Goal: Task Accomplishment & Management: Complete application form

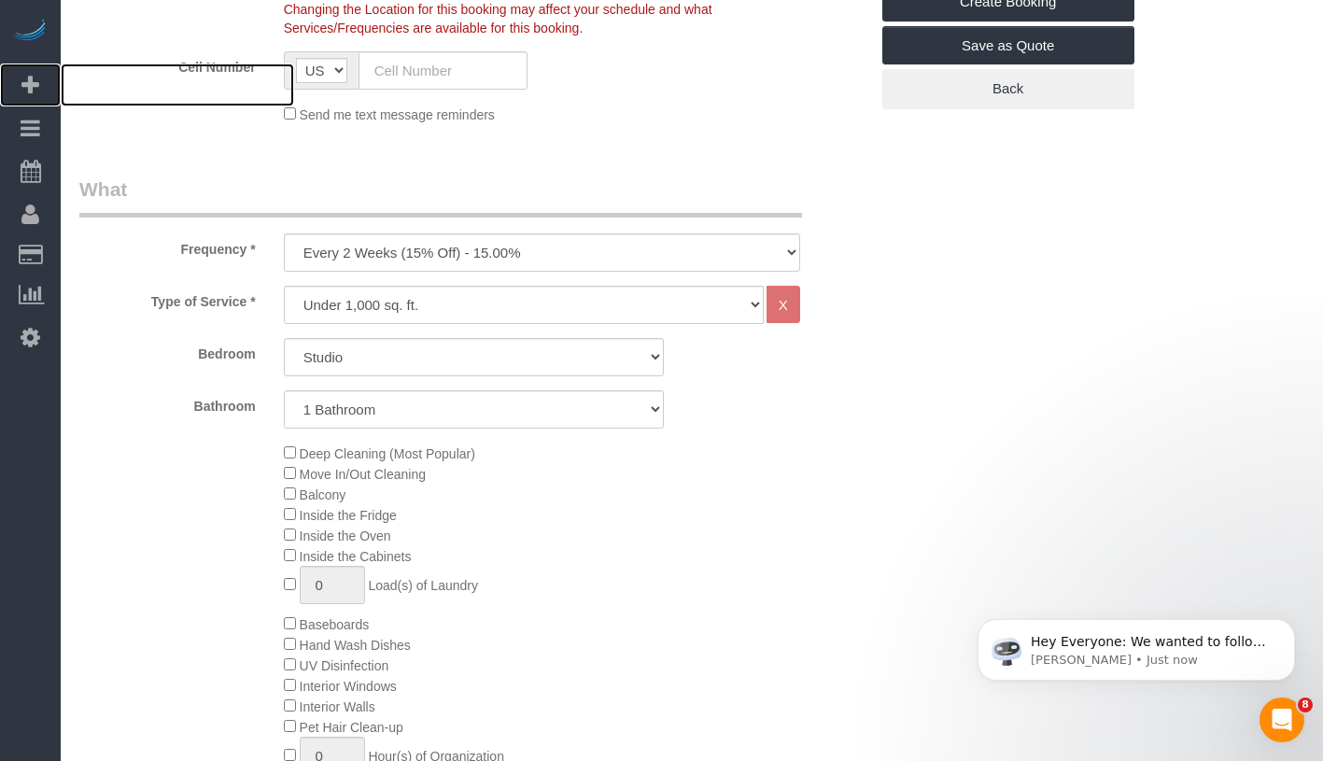
scroll to position [542, 0]
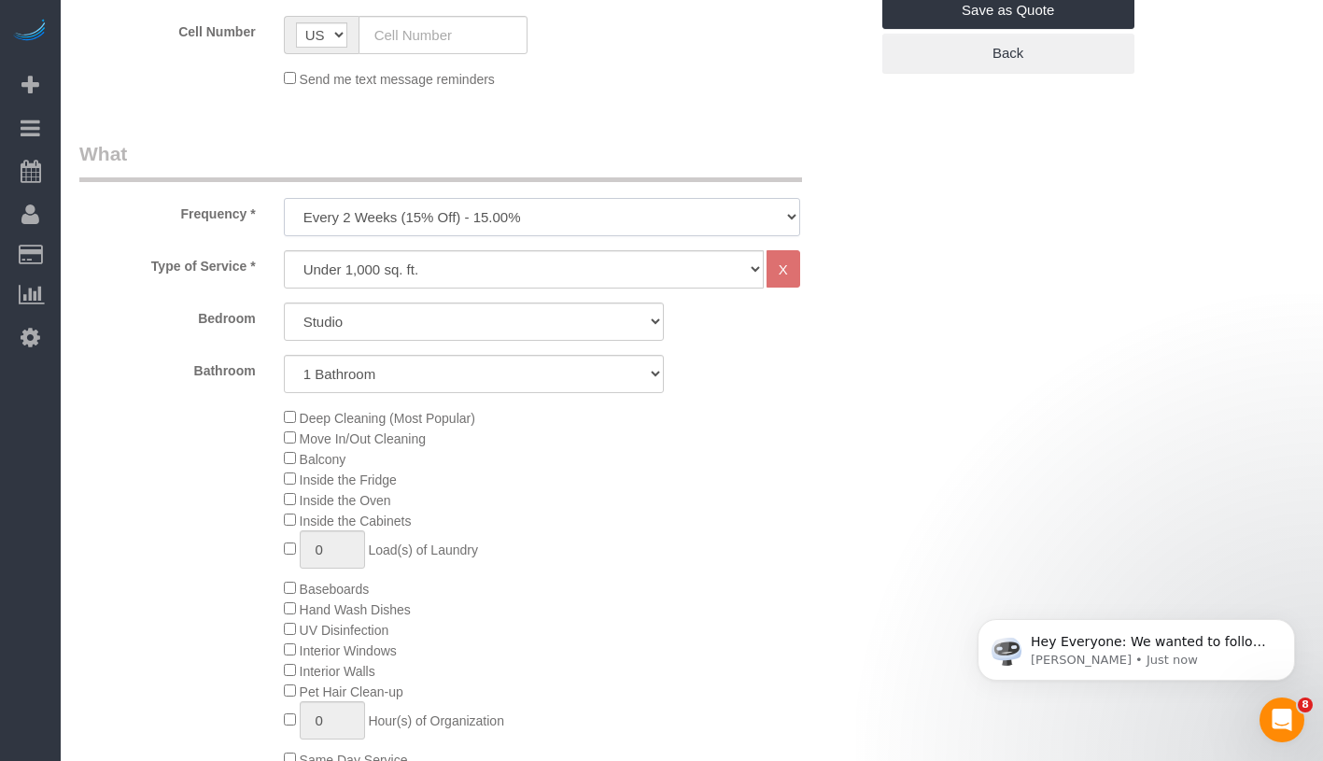
click at [587, 218] on select "One Time Weekly (20% Off) - 20.00% Every 2 Weeks (15% Off) - 15.00% Every 4 Wee…" at bounding box center [542, 217] width 516 height 38
select select "object:1640"
click at [284, 198] on select "One Time Weekly (20% Off) - 20.00% Every 2 Weeks (15% Off) - 15.00% Every 4 Wee…" at bounding box center [542, 217] width 516 height 38
click at [475, 317] on select "Studio 1 Bedroom 2 Bedrooms 3 Bedrooms" at bounding box center [474, 322] width 380 height 38
select select "1"
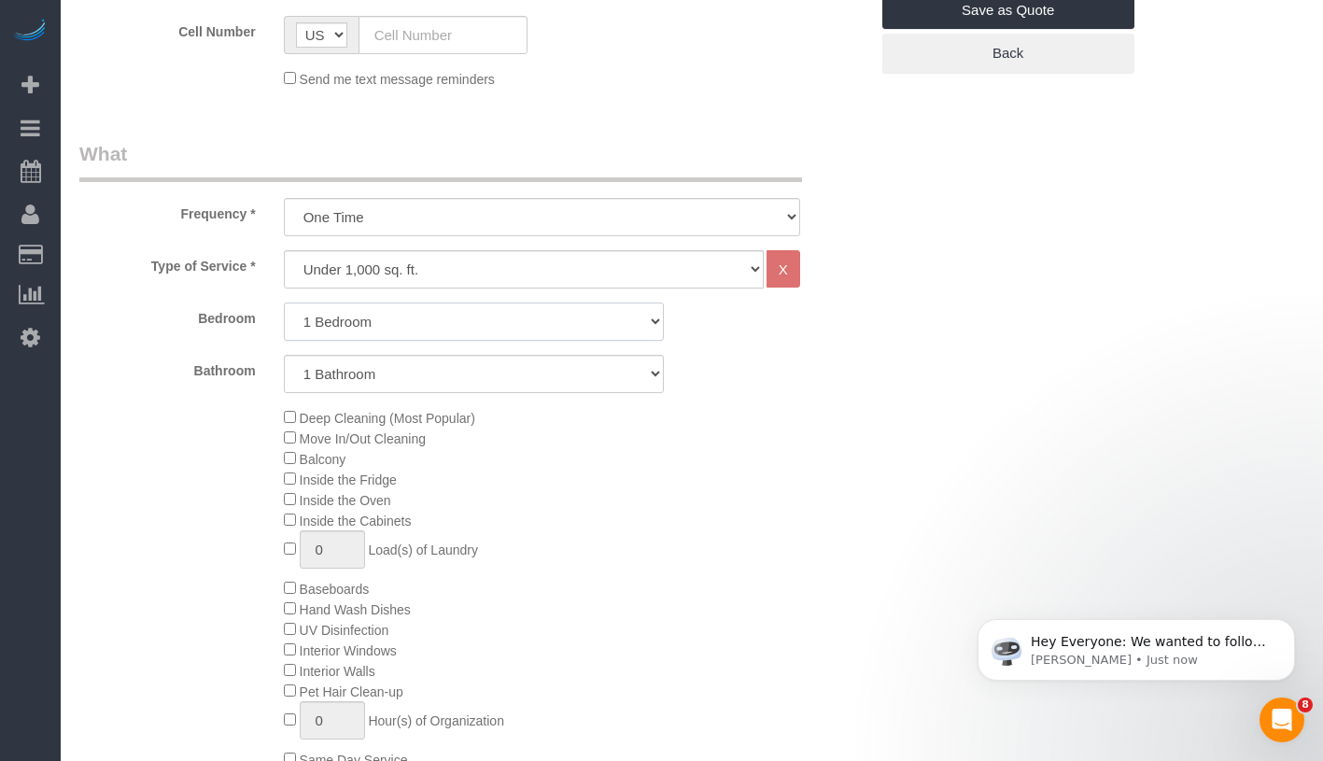
click at [284, 303] on select "Studio 1 Bedroom 2 Bedrooms 3 Bedrooms" at bounding box center [474, 322] width 380 height 38
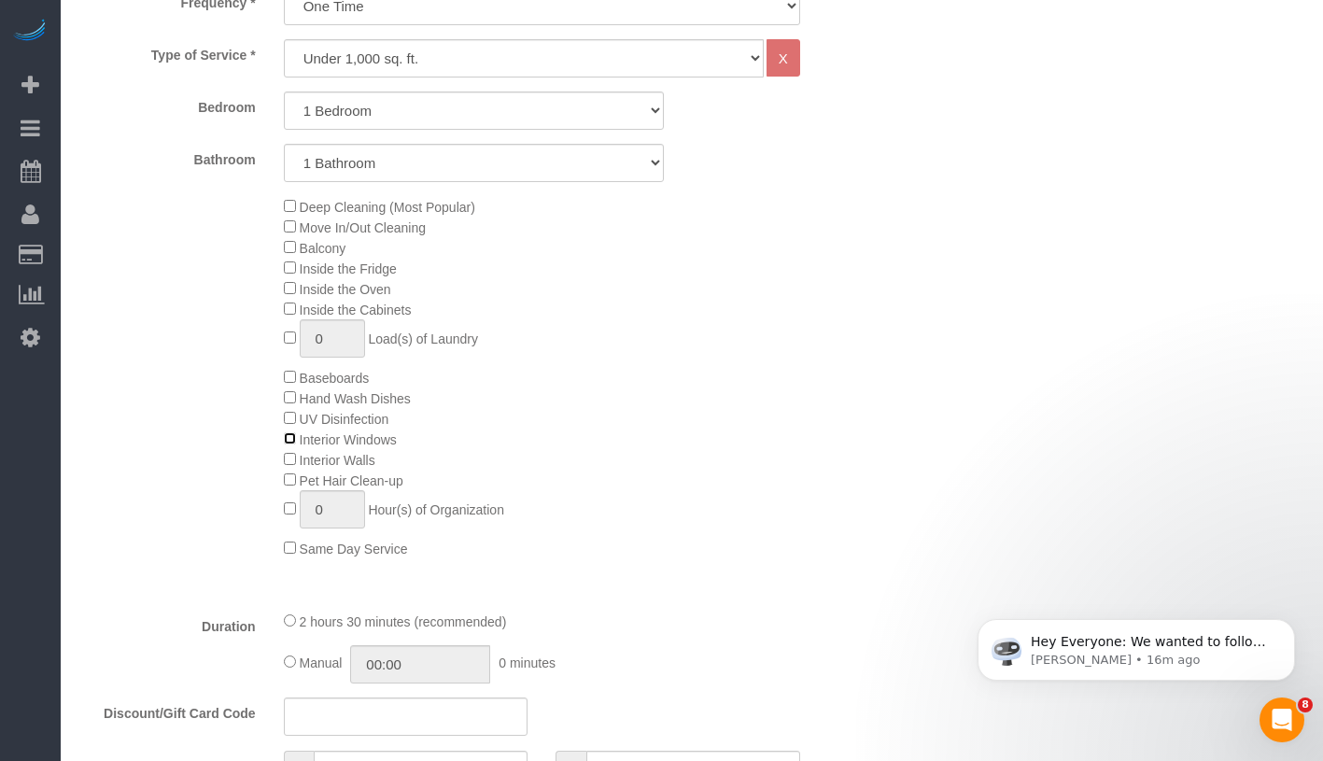
scroll to position [983, 0]
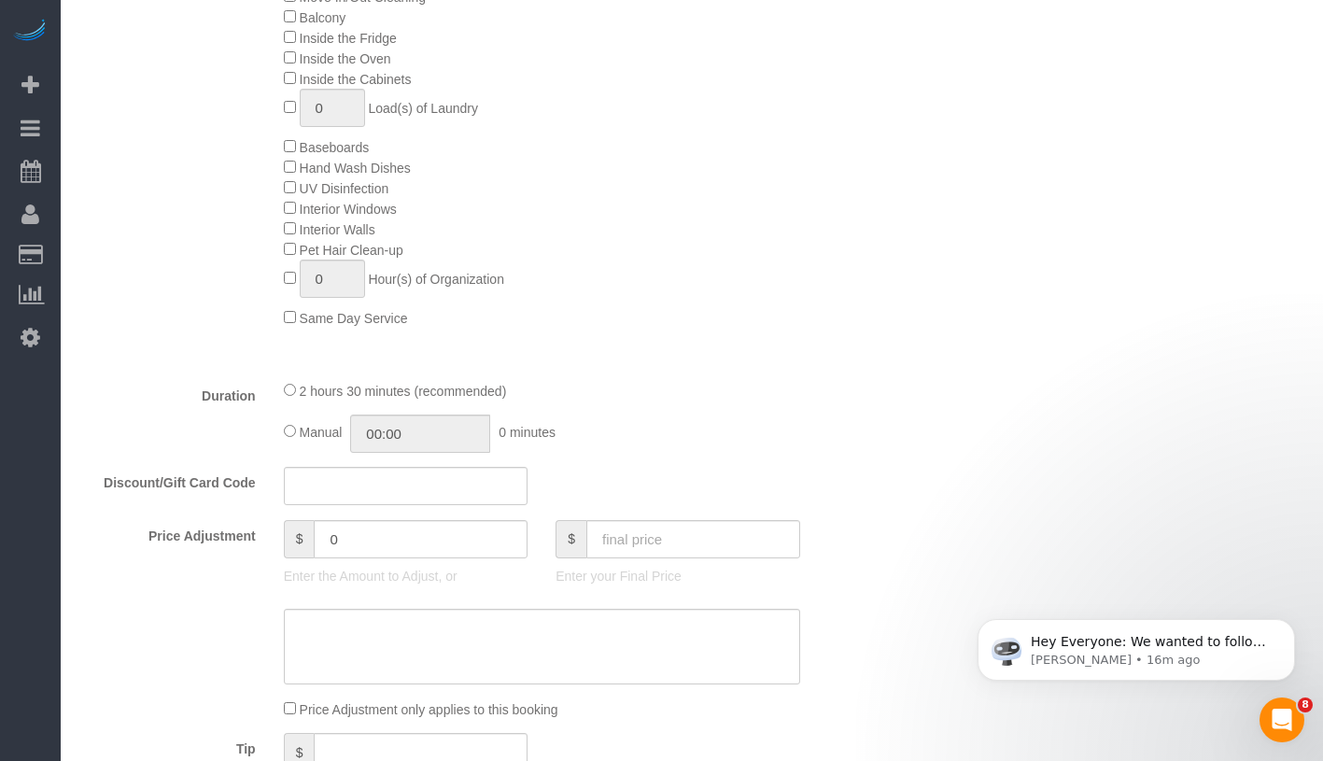
click at [282, 429] on div "2 hours 30 minutes (recommended) Manual 00:00 0 minutes" at bounding box center [542, 416] width 544 height 73
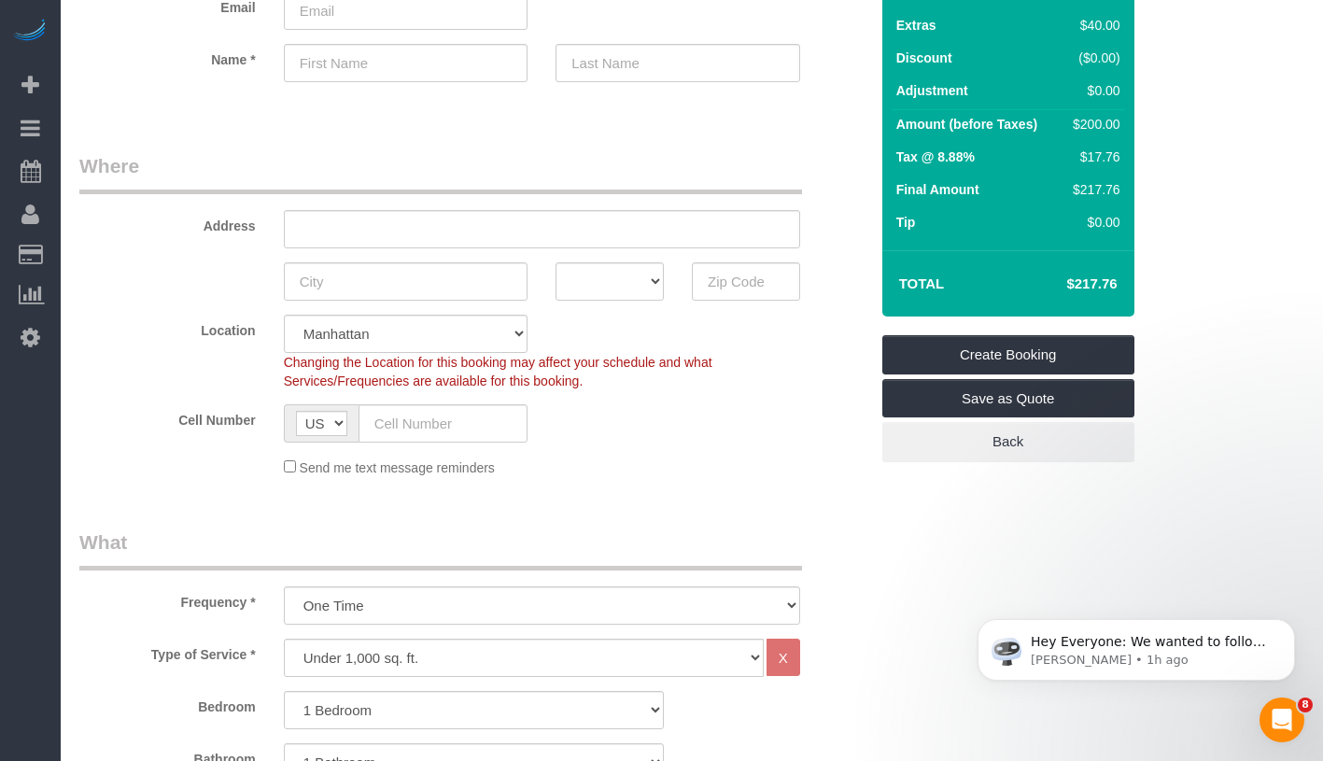
scroll to position [358, 0]
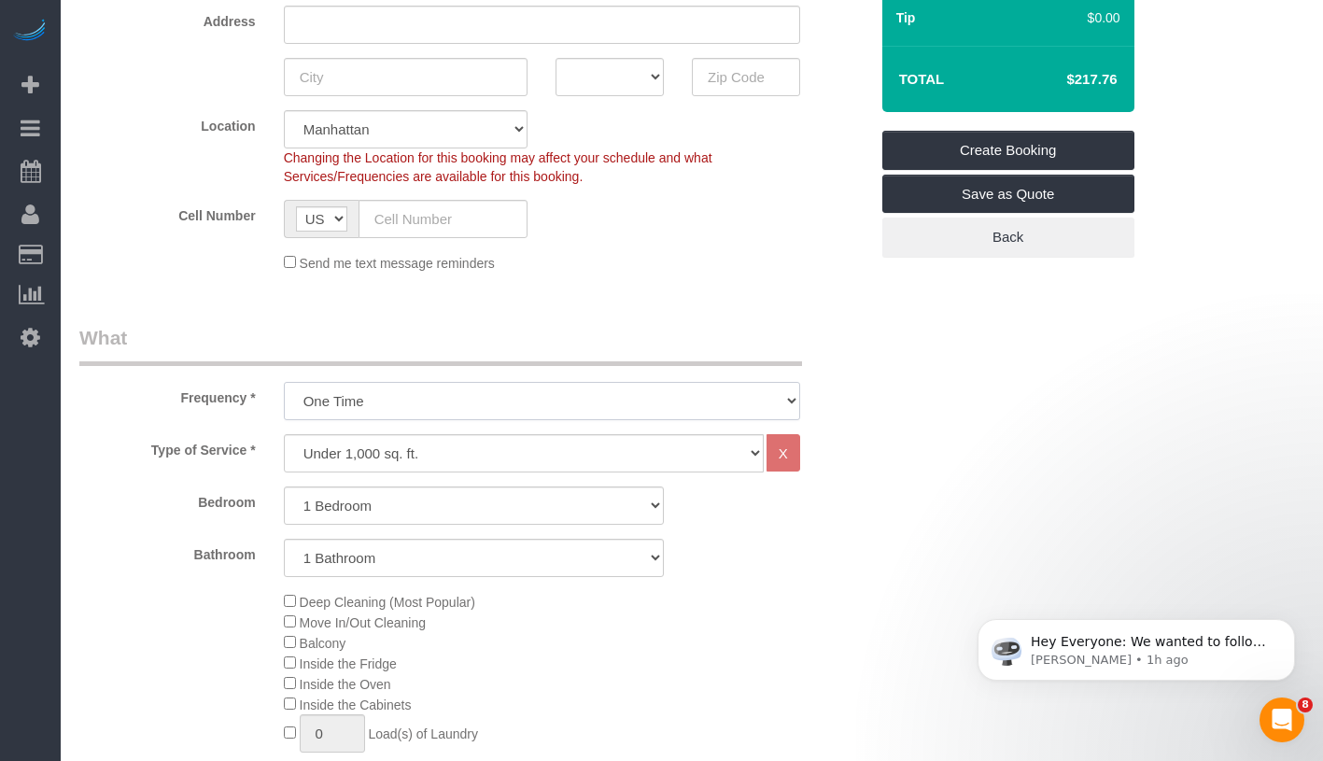
click at [490, 395] on select "One Time Weekly (20% Off) - 20.00% Every 2 Weeks (15% Off) - 15.00% Every 4 Wee…" at bounding box center [542, 401] width 516 height 38
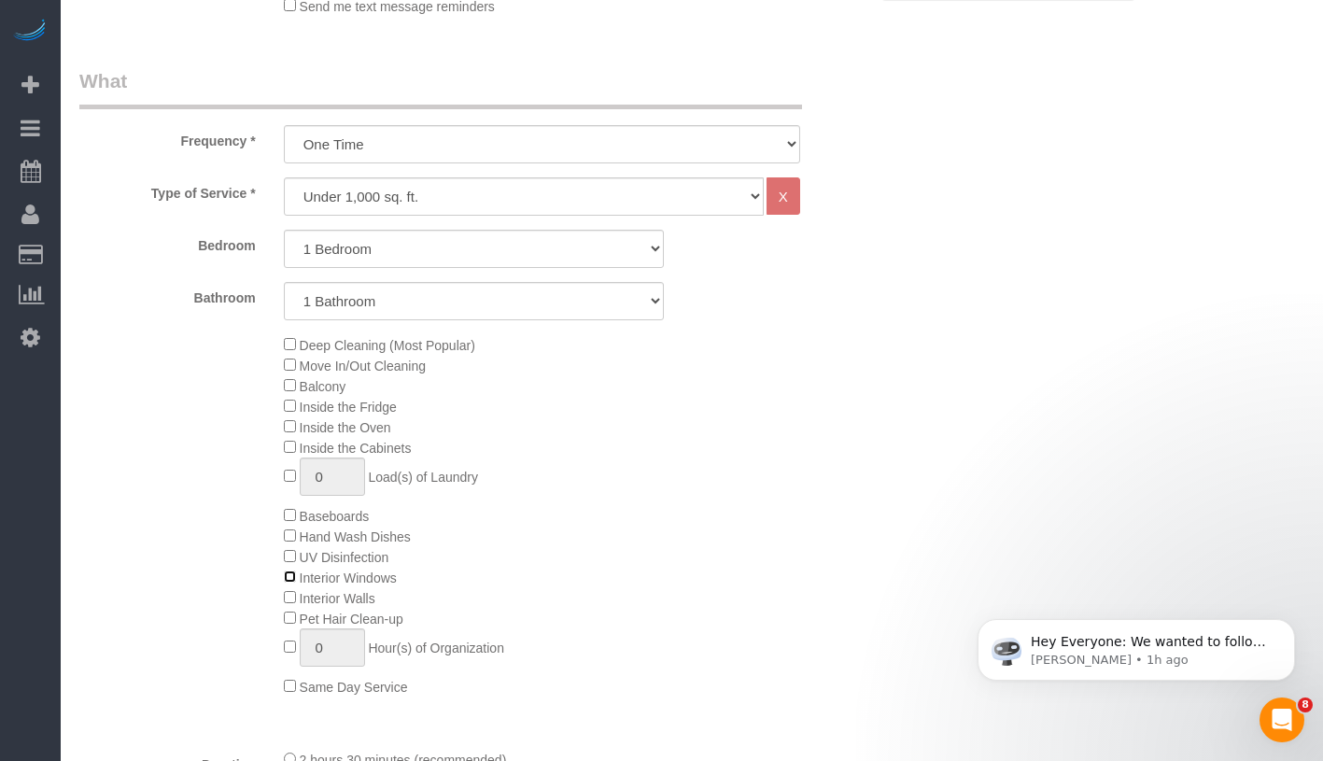
scroll to position [689, 0]
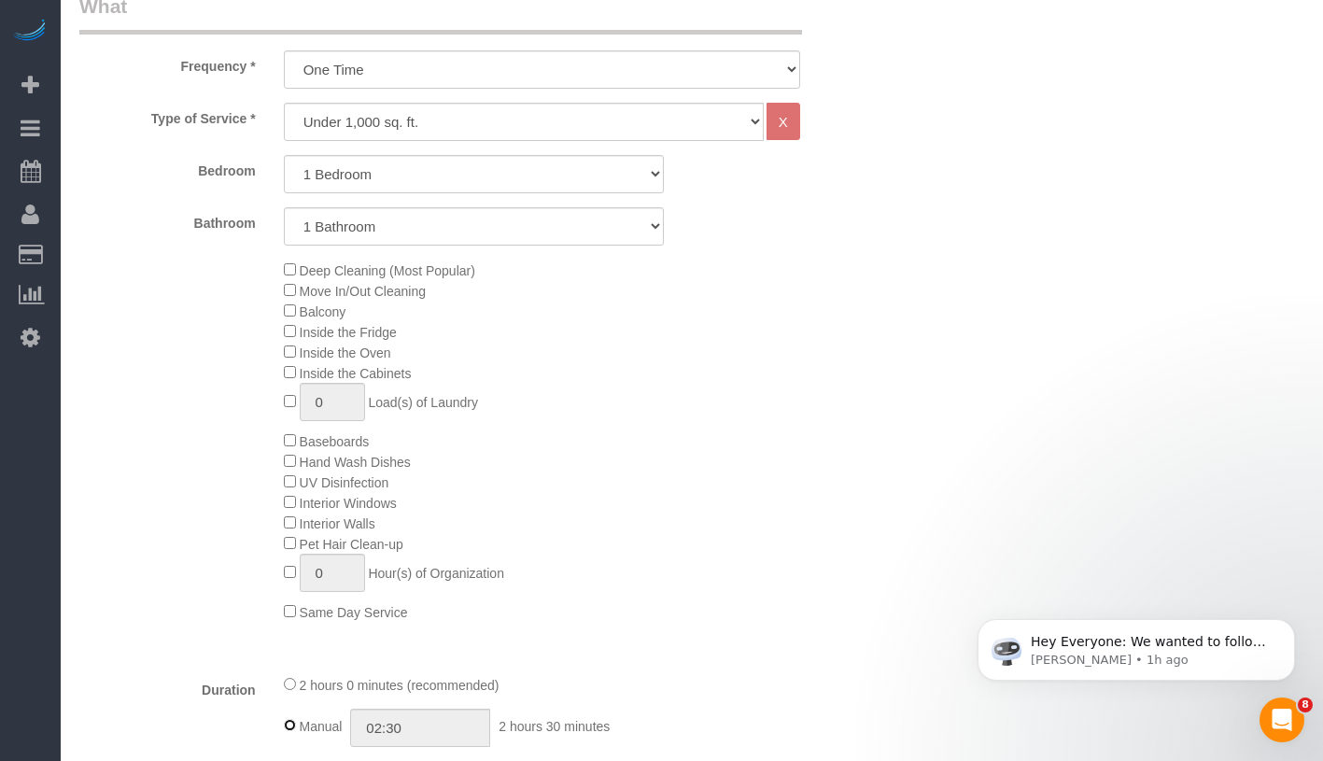
type input "02:00"
click at [530, 177] on select "Studio 1 Bedroom 2 Bedrooms 3 Bedrooms" at bounding box center [474, 174] width 380 height 38
select select "0"
click at [284, 155] on select "Studio 1 Bedroom 2 Bedrooms 3 Bedrooms" at bounding box center [474, 174] width 380 height 38
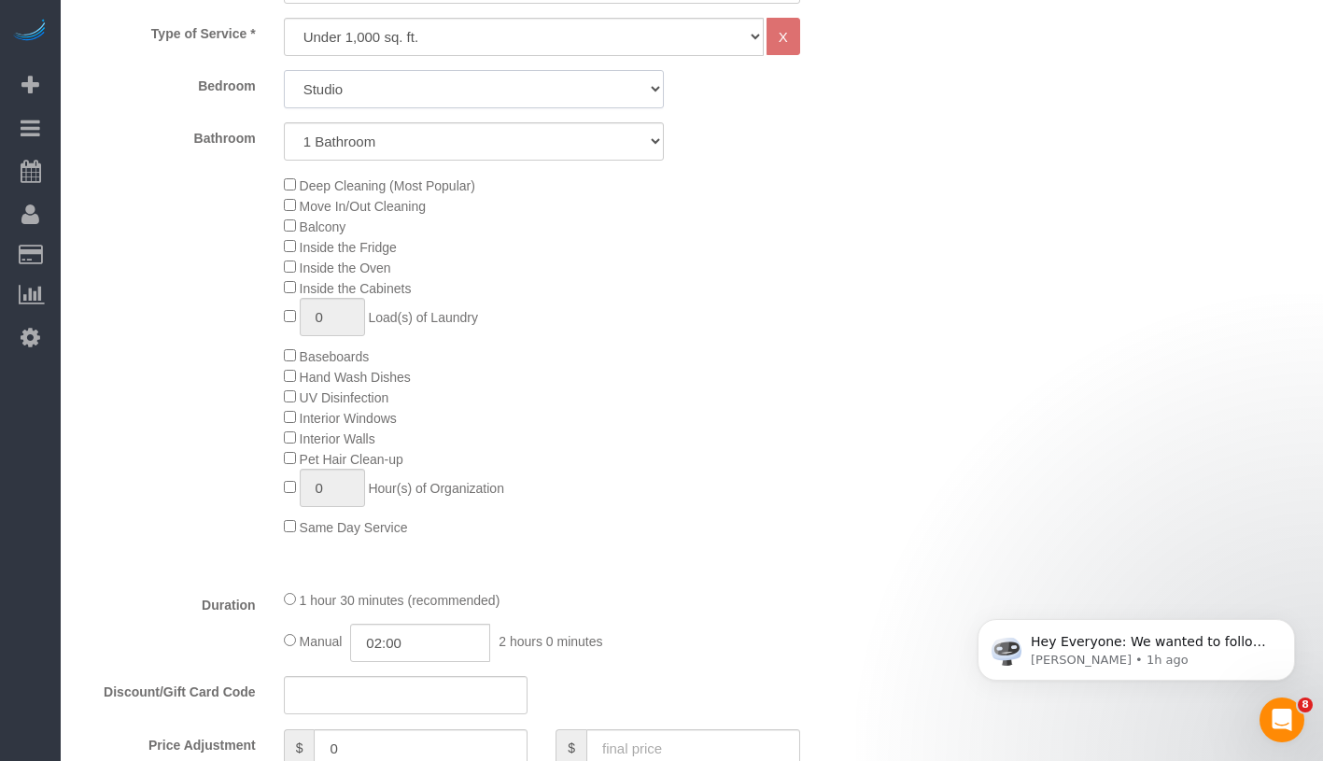
scroll to position [911, 0]
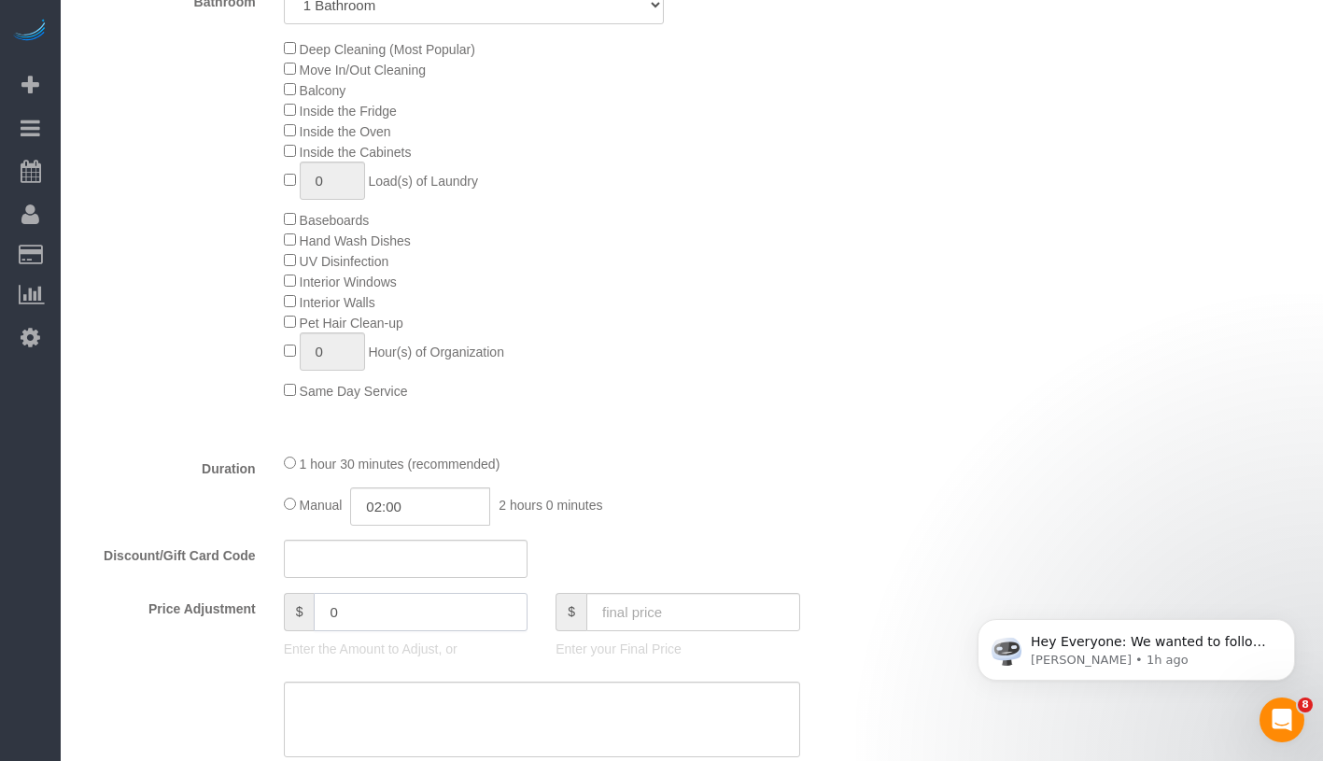
click at [355, 616] on input "0" at bounding box center [421, 612] width 214 height 38
type input "-15"
click at [551, 732] on textarea at bounding box center [542, 720] width 516 height 77
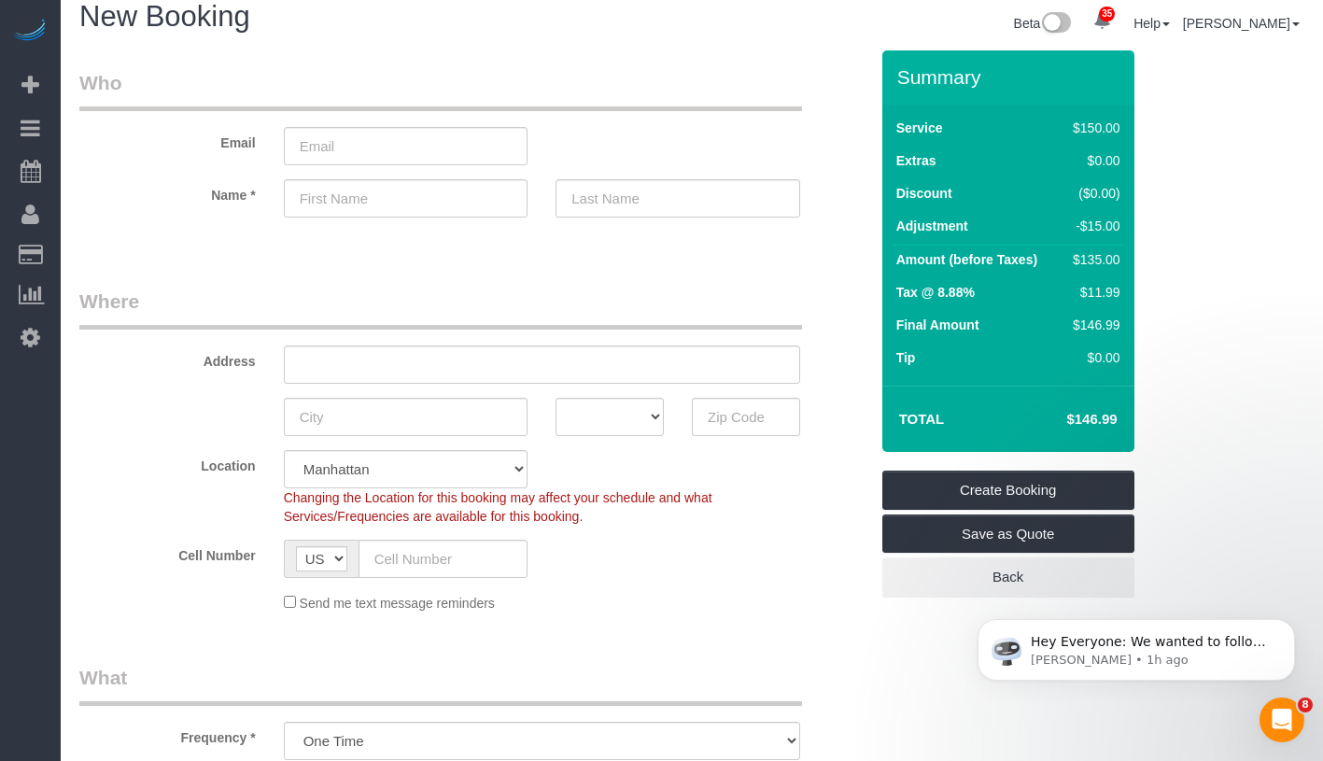
scroll to position [0, 0]
